Goal: Check status: Check status

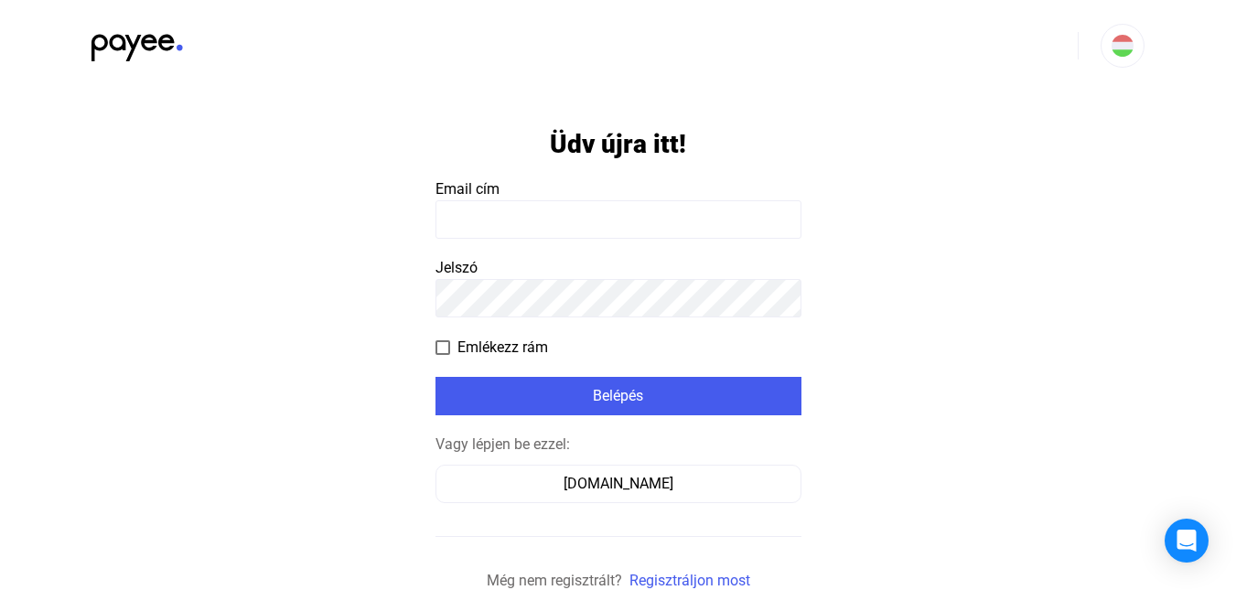
click at [553, 224] on input at bounding box center [619, 219] width 366 height 38
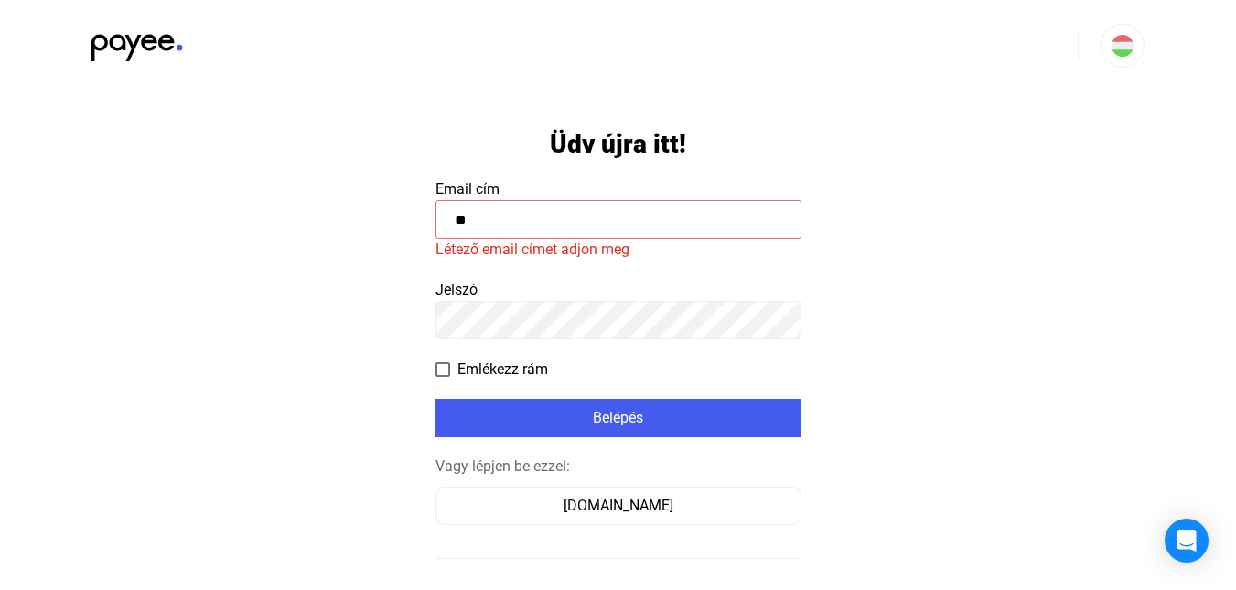
click at [527, 226] on input "**" at bounding box center [619, 219] width 366 height 38
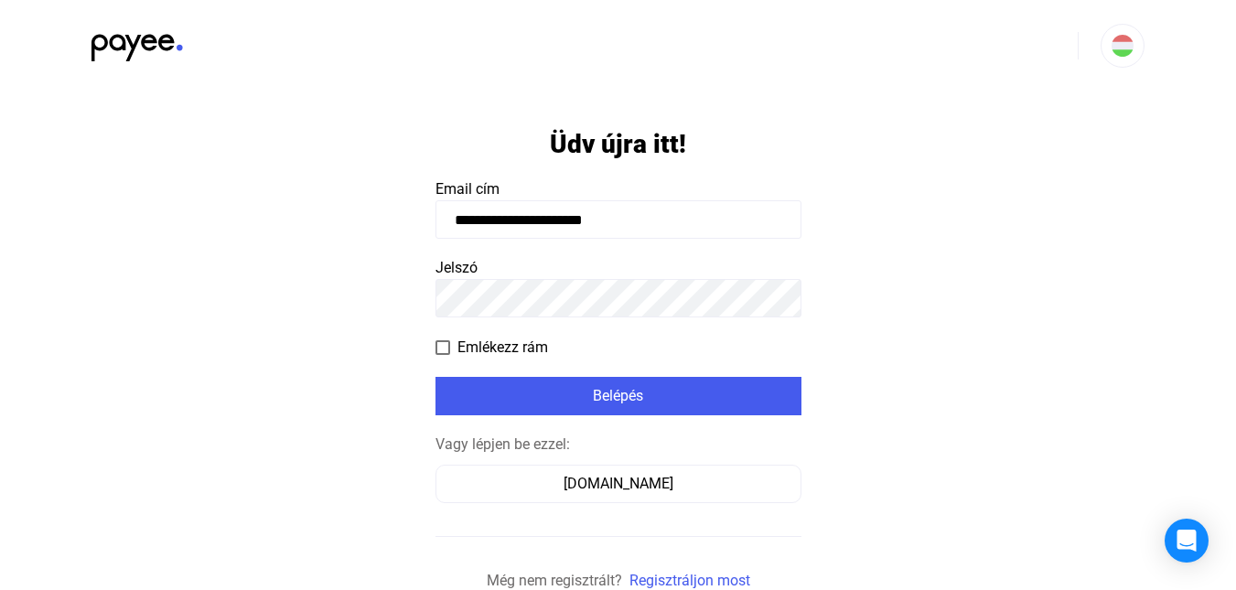
type input "**********"
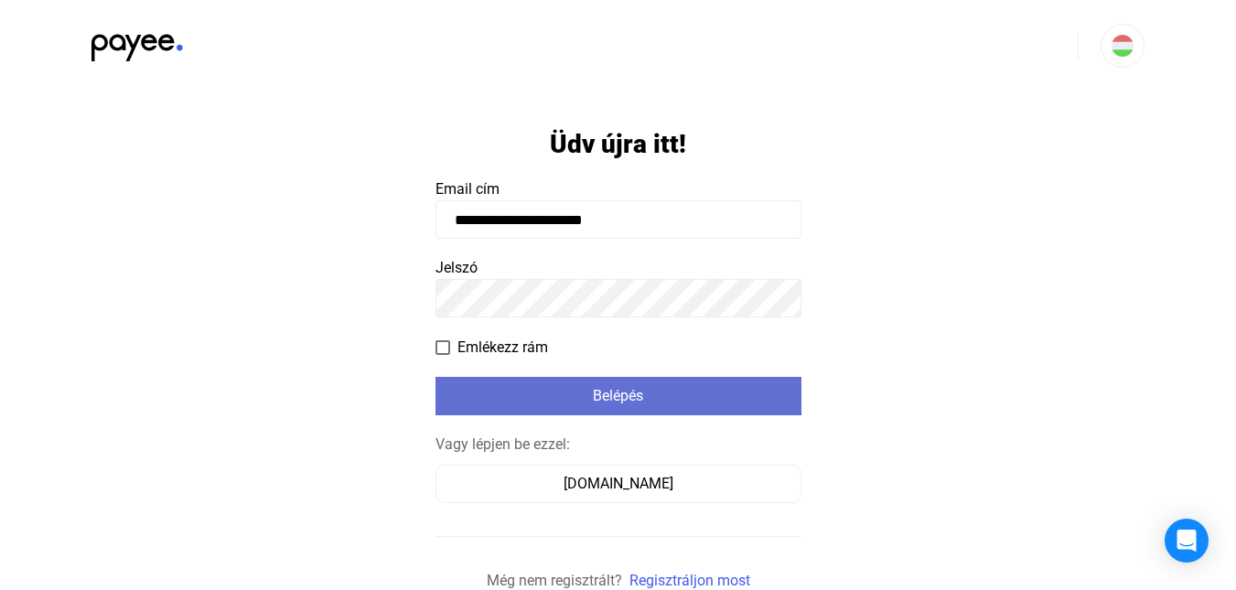
click at [608, 392] on div "Belépés" at bounding box center [618, 396] width 355 height 22
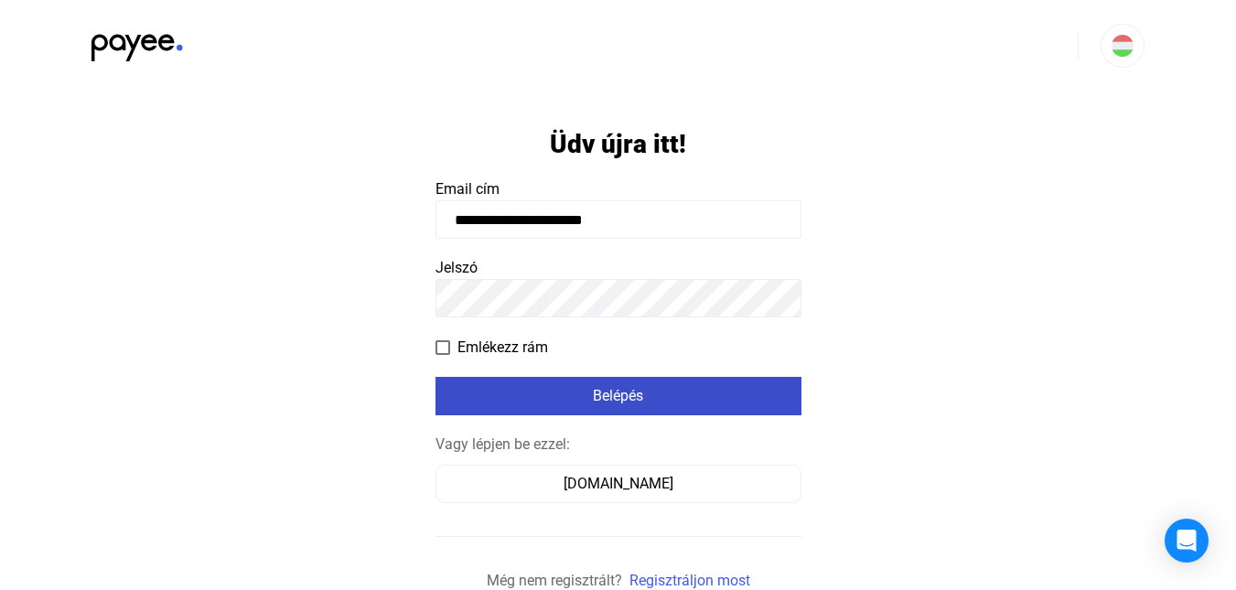
click at [592, 390] on div "Belépés" at bounding box center [618, 396] width 355 height 22
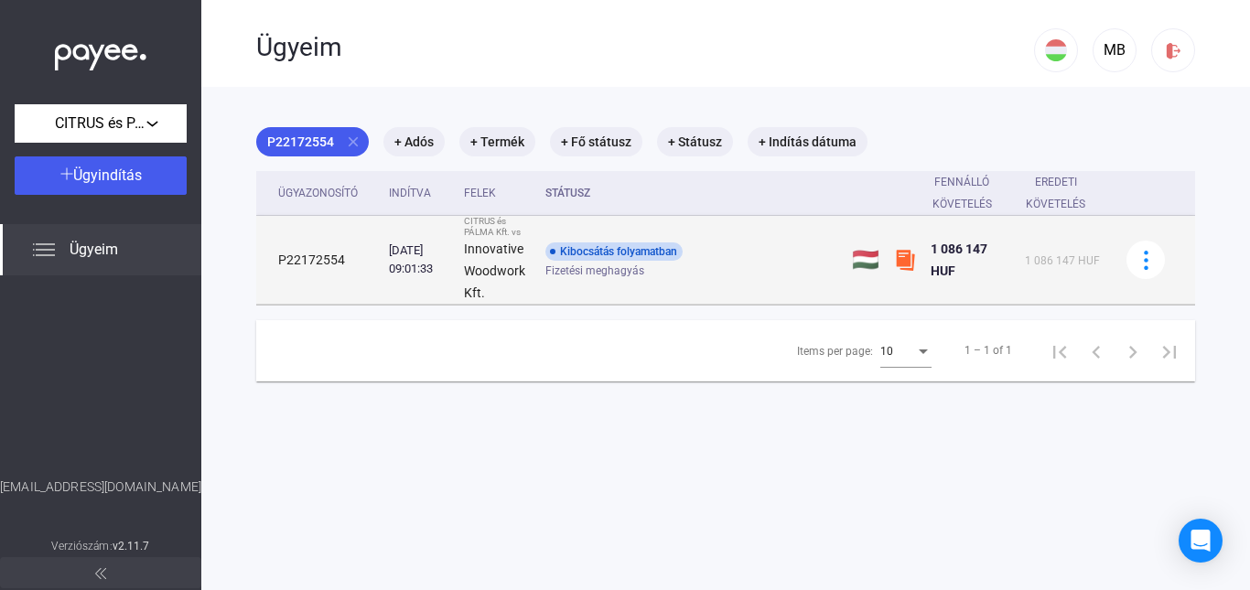
click at [584, 255] on div "Kibocsátás folyamatban" at bounding box center [613, 252] width 137 height 18
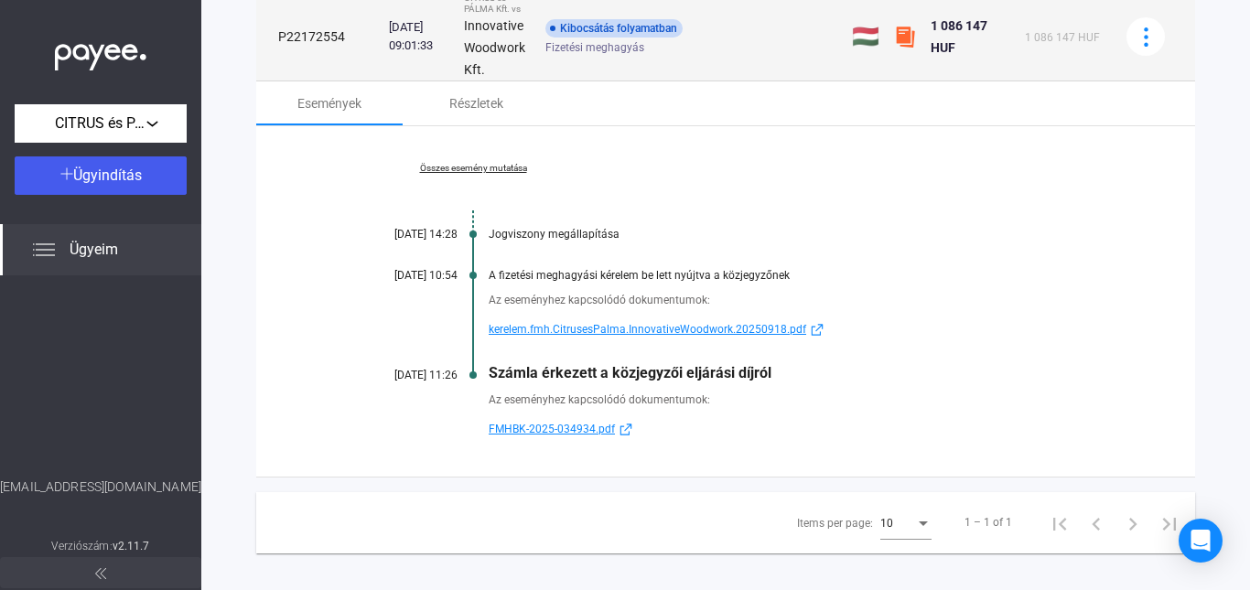
scroll to position [242, 0]
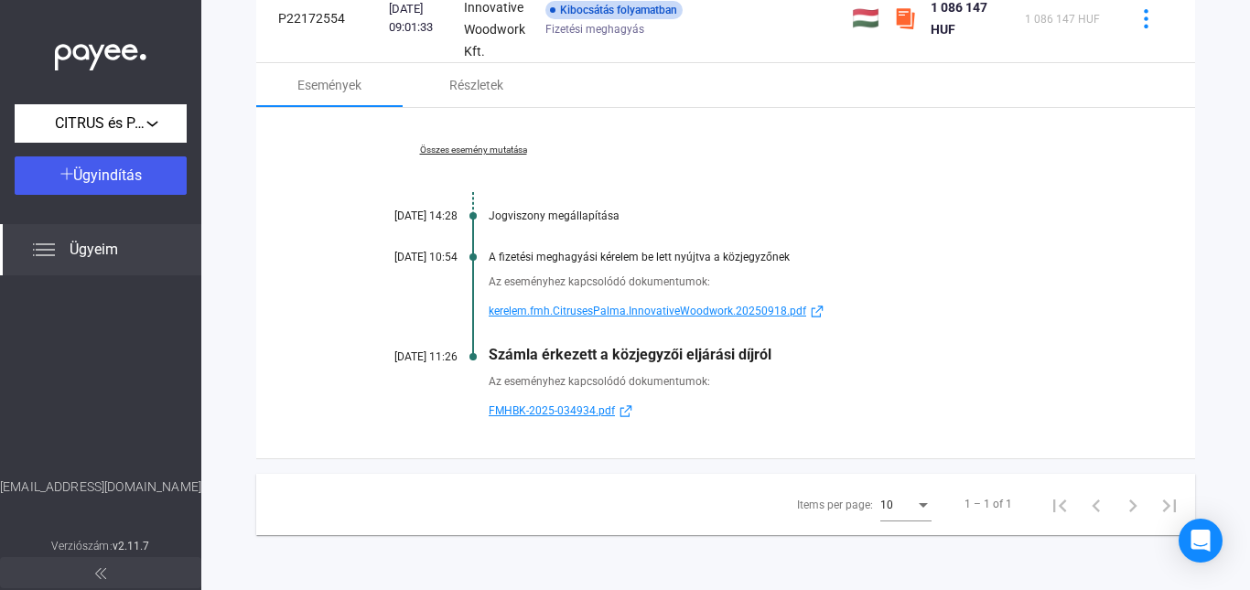
click at [563, 410] on span "FMHBK-2025-034934.pdf" at bounding box center [552, 411] width 126 height 22
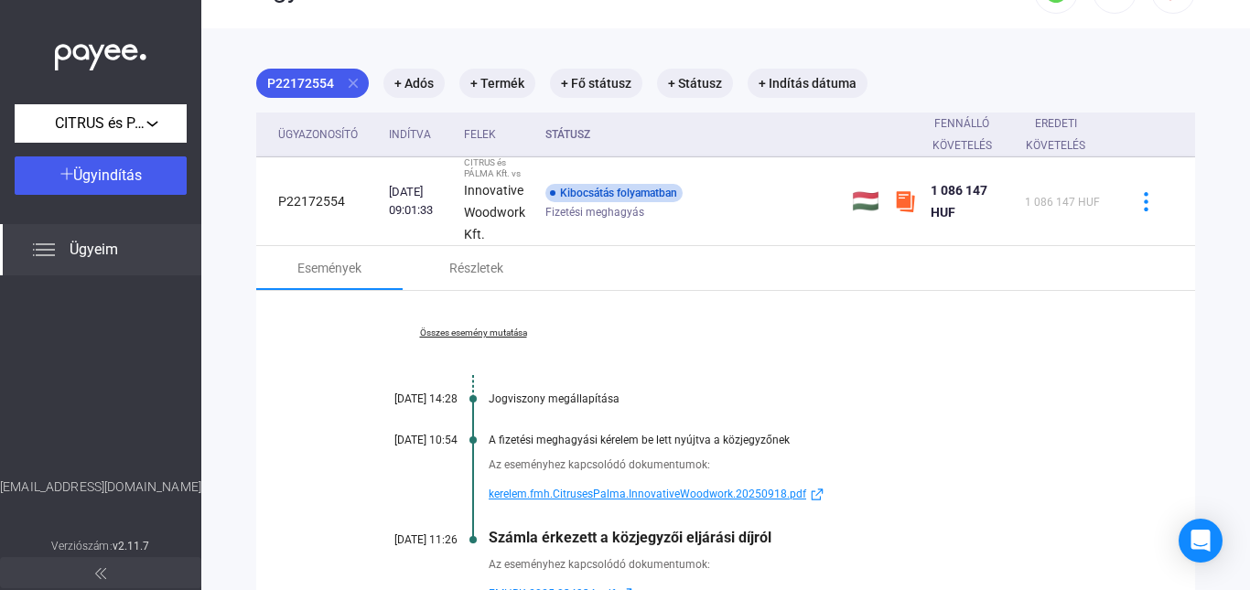
scroll to position [150, 0]
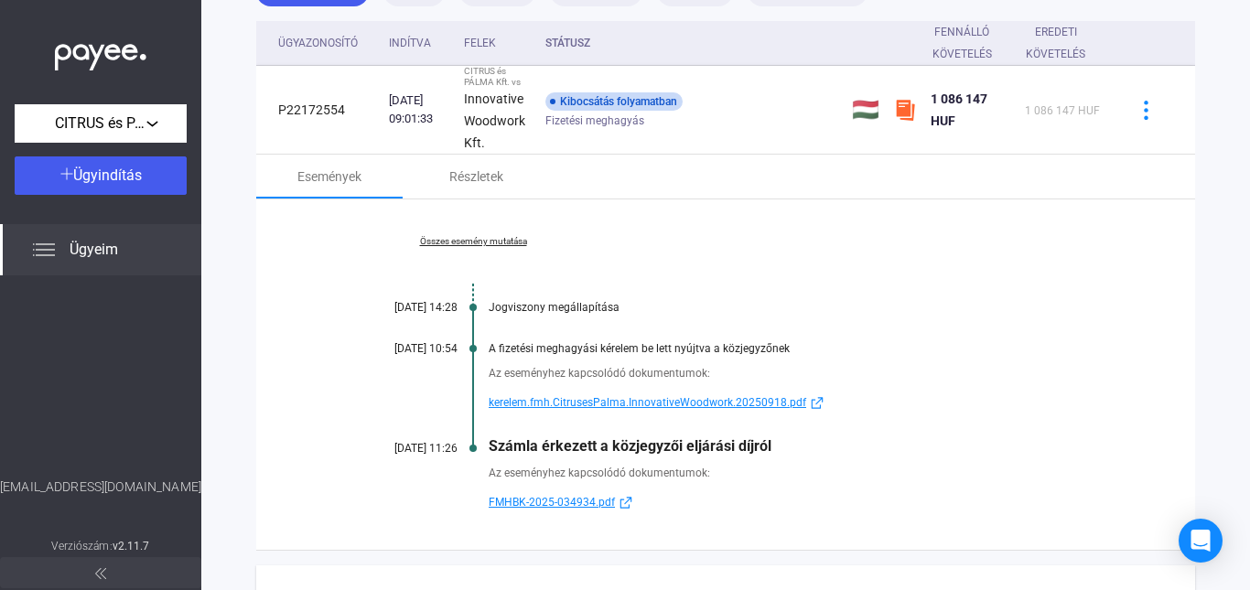
click at [582, 500] on span "FMHBK-2025-034934.pdf" at bounding box center [552, 502] width 126 height 22
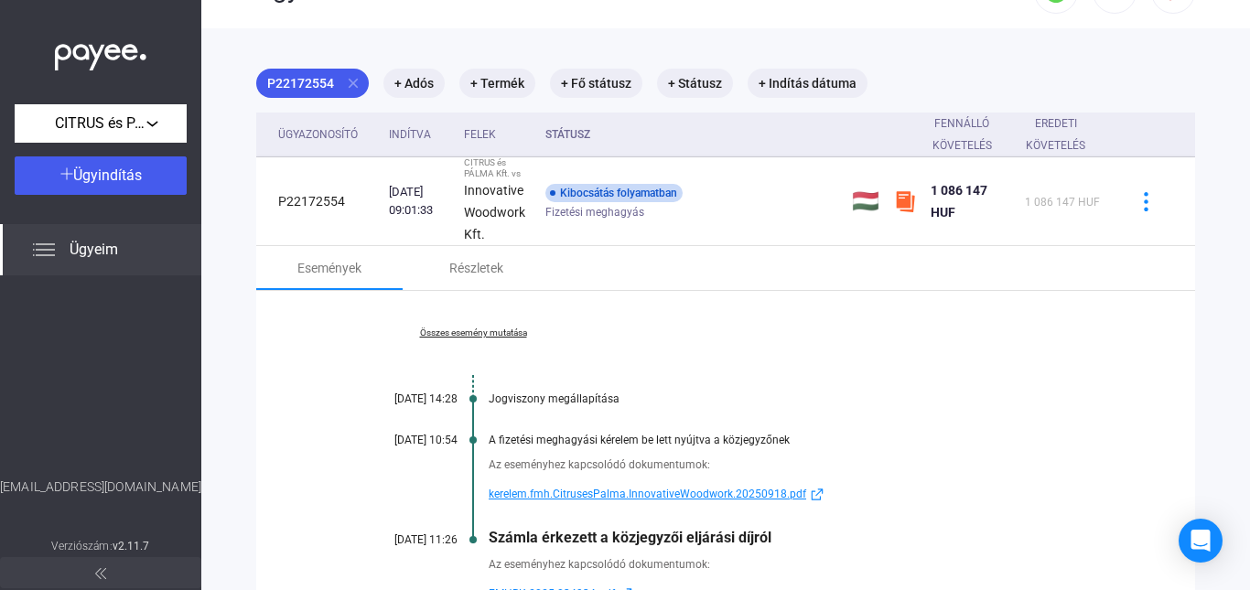
scroll to position [0, 0]
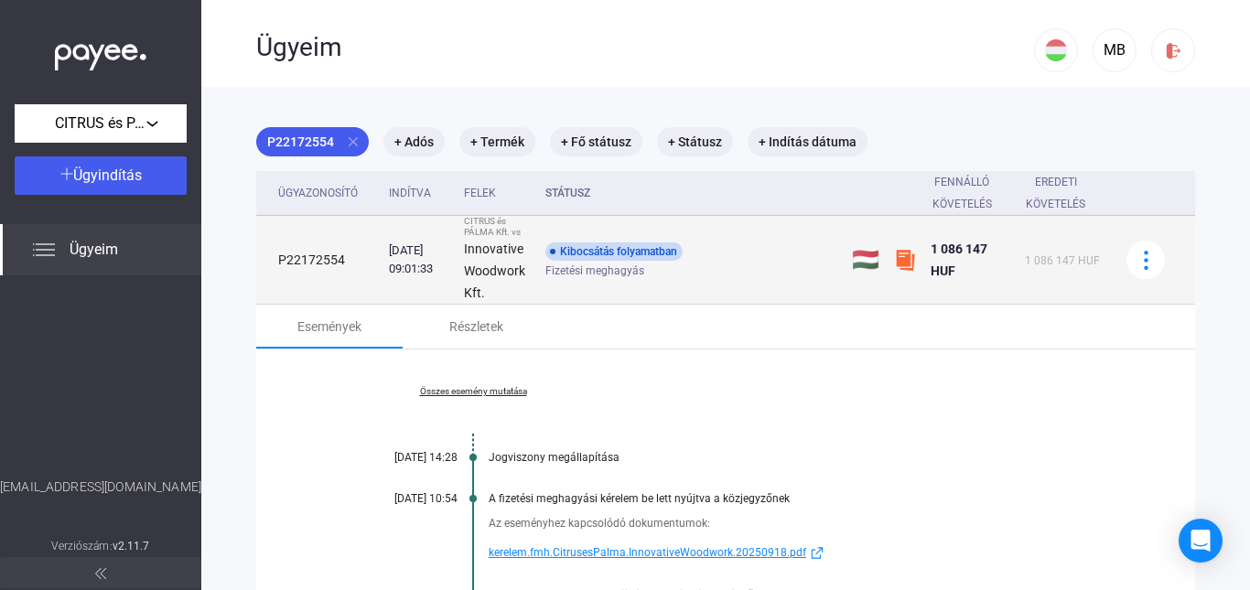
click at [612, 253] on div "Kibocsátás folyamatban" at bounding box center [613, 252] width 137 height 18
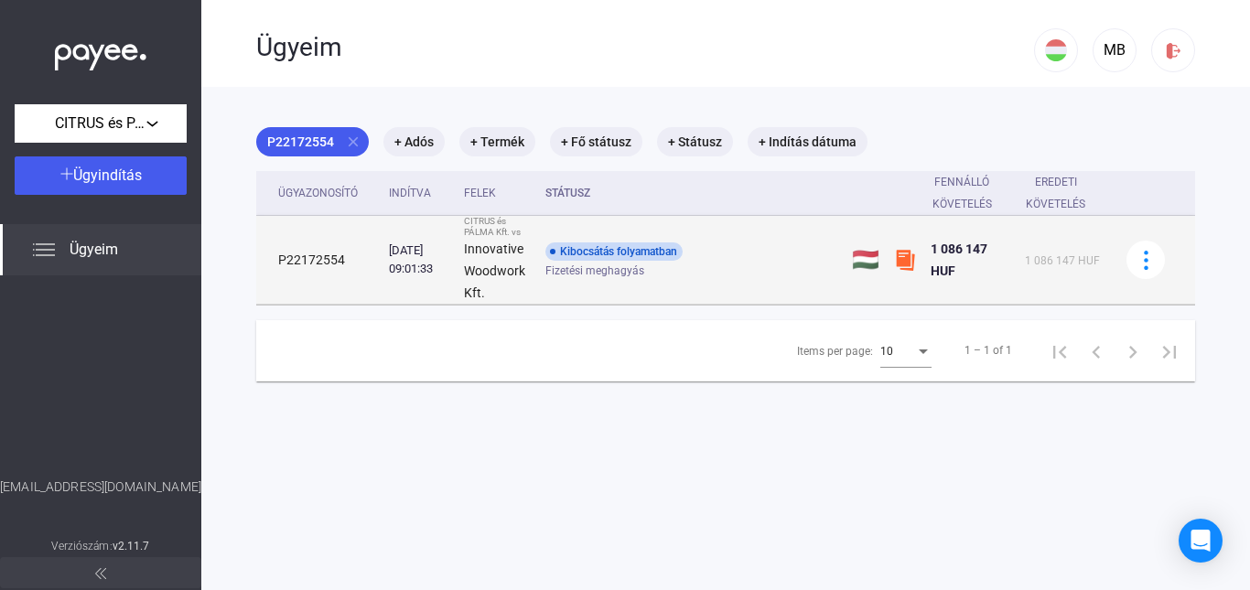
click at [612, 253] on div "Kibocsátás folyamatban" at bounding box center [613, 252] width 137 height 18
